Goal: Navigation & Orientation: Find specific page/section

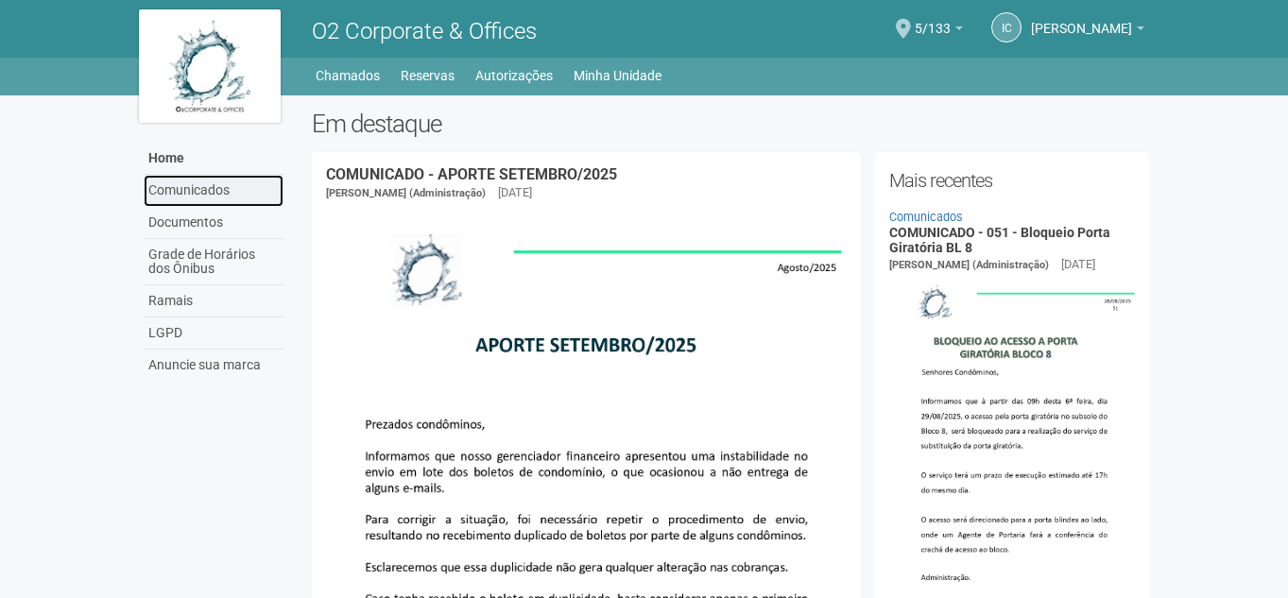
click at [208, 198] on link "Comunicados" at bounding box center [214, 191] width 140 height 32
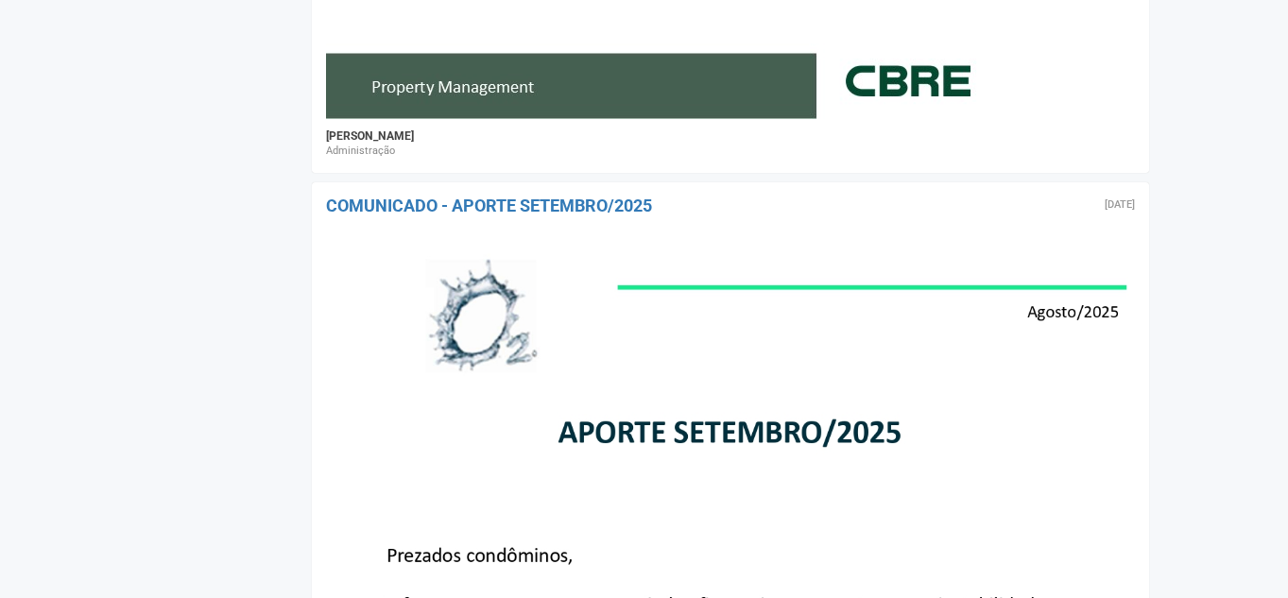
scroll to position [1285, 0]
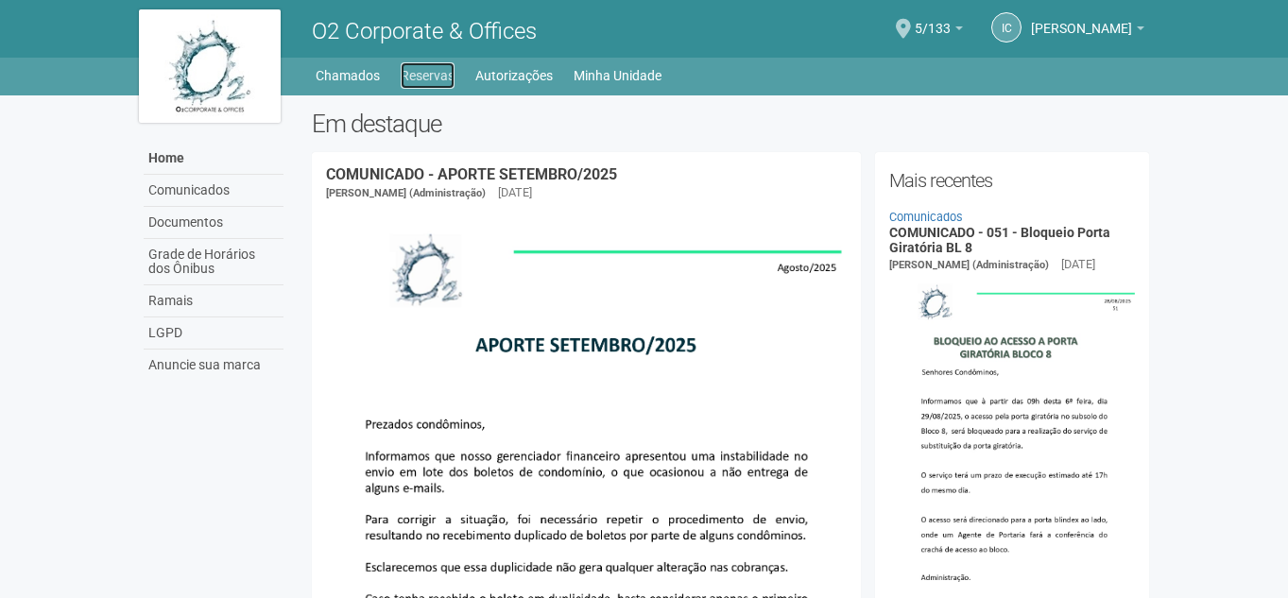
click at [437, 74] on link "Reservas" at bounding box center [428, 75] width 54 height 26
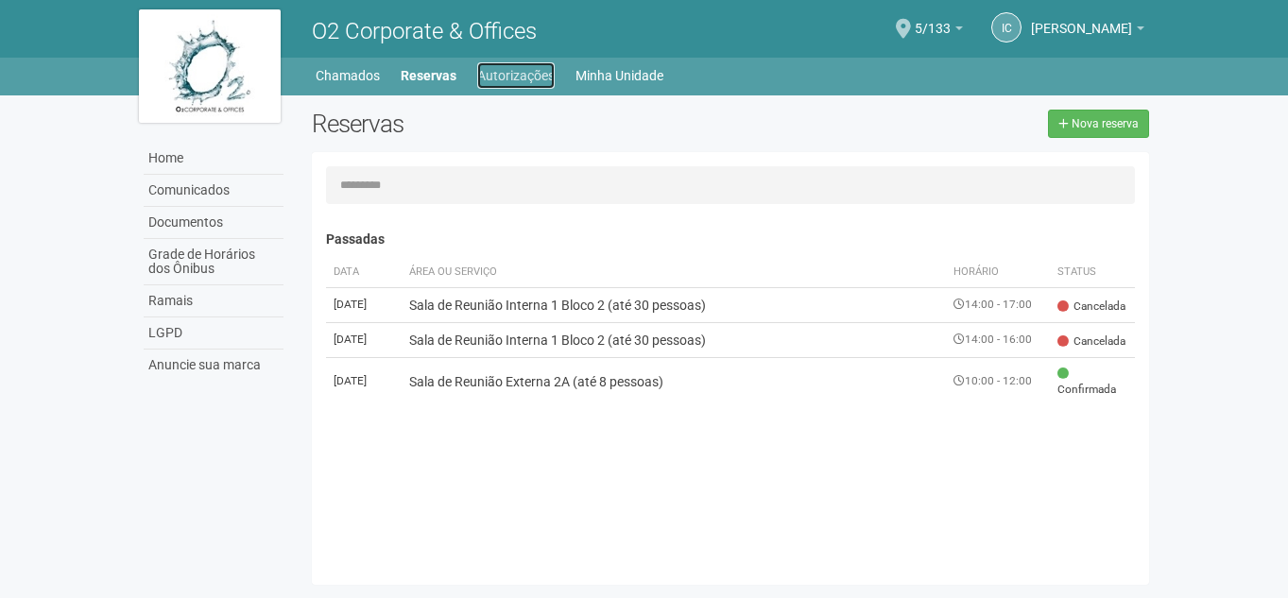
click at [524, 74] on link "Autorizações" at bounding box center [515, 75] width 77 height 26
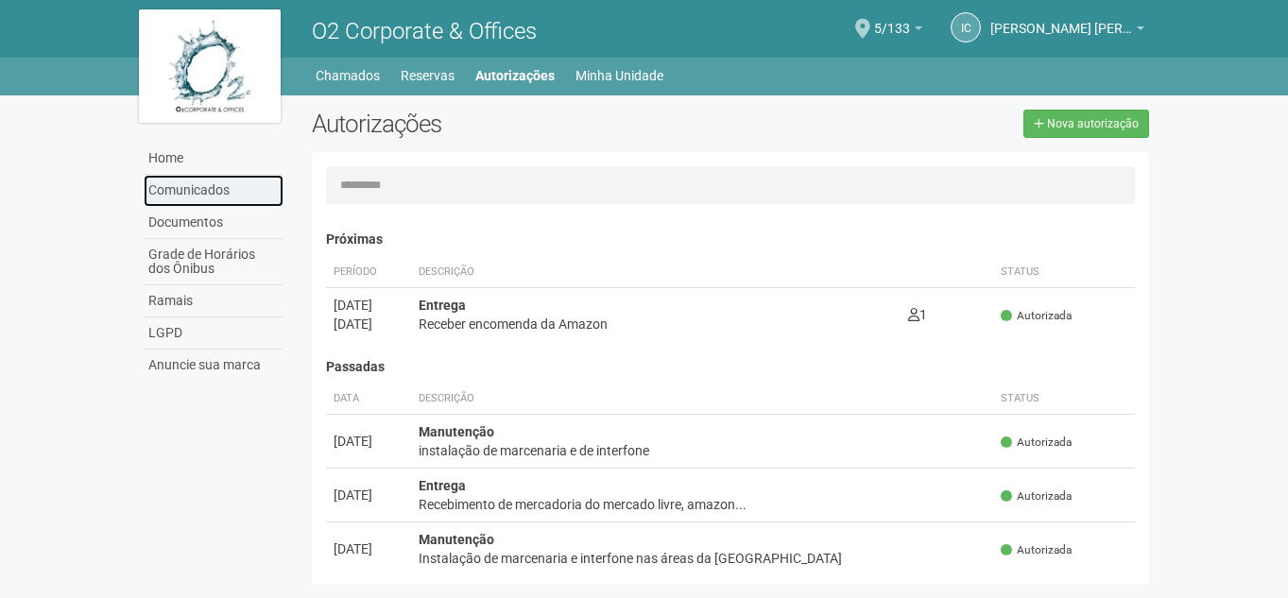
click at [192, 190] on link "Comunicados" at bounding box center [214, 191] width 140 height 32
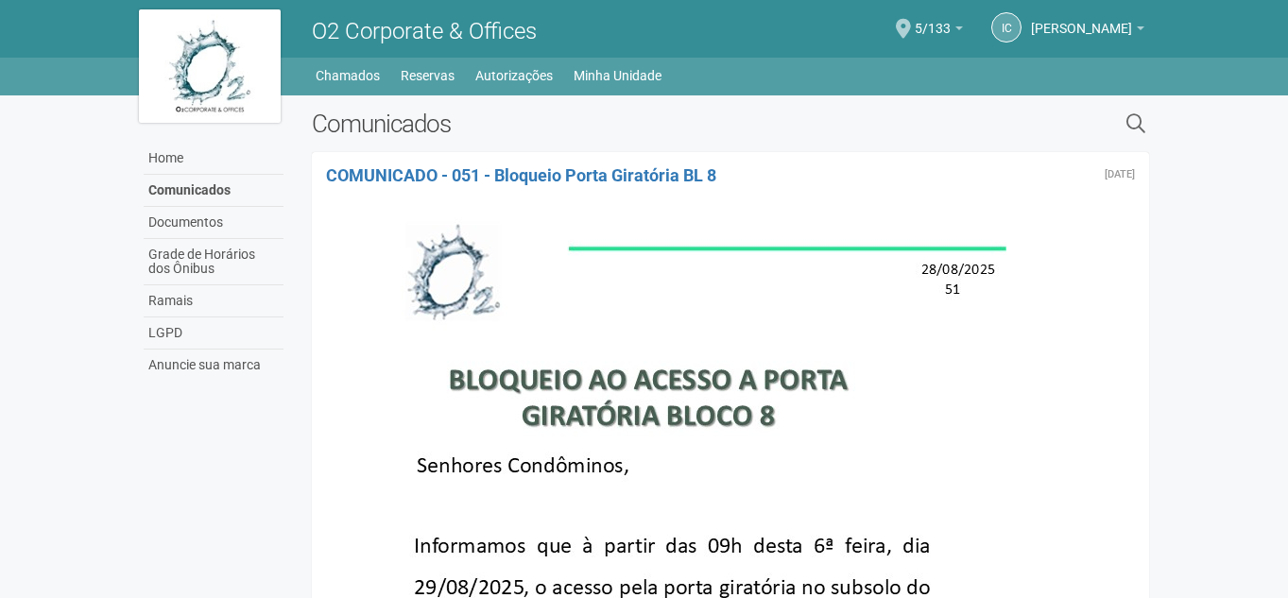
click at [207, 68] on img at bounding box center [210, 65] width 142 height 113
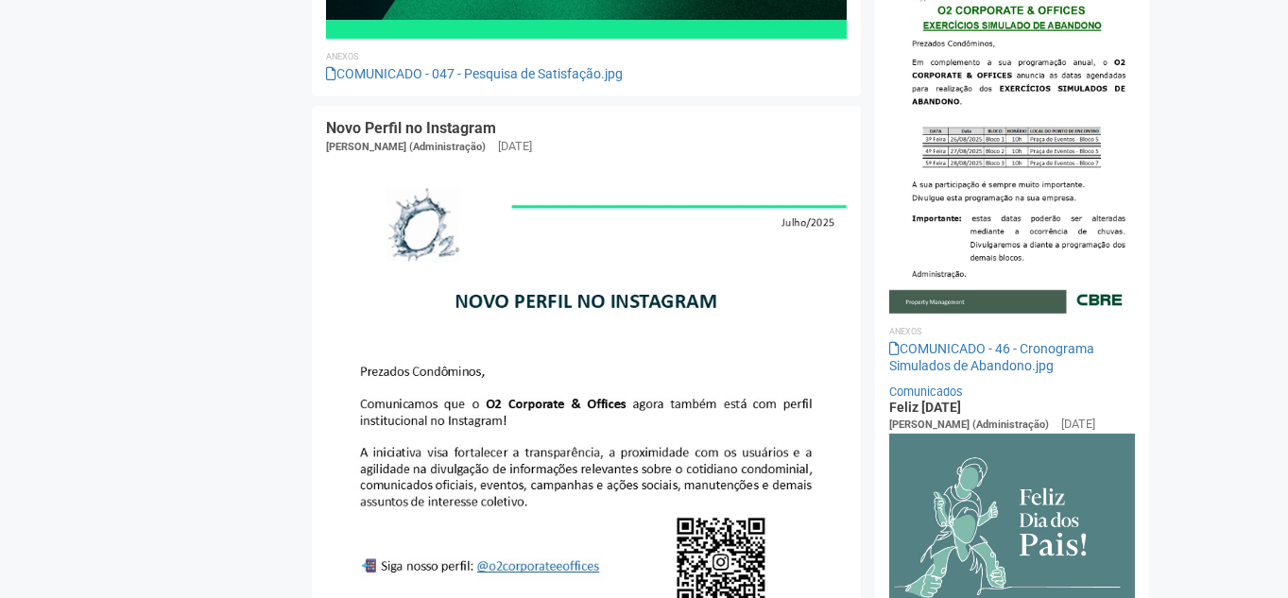
scroll to position [1766, 0]
